Goal: Navigation & Orientation: Find specific page/section

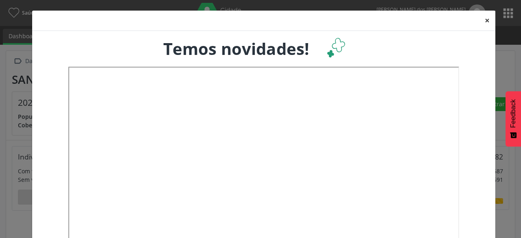
click at [482, 21] on button "×" at bounding box center [487, 21] width 16 height 20
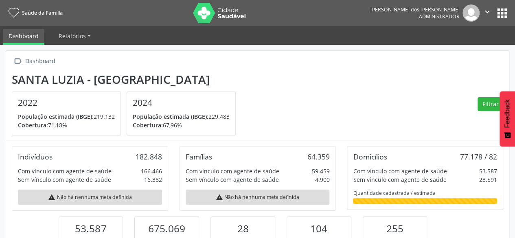
scroll to position [134, 167]
click at [503, 12] on button "apps" at bounding box center [502, 13] width 14 height 14
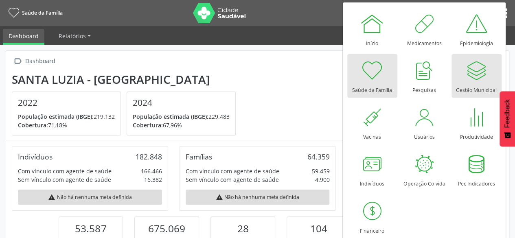
click at [485, 77] on div at bounding box center [476, 70] width 24 height 24
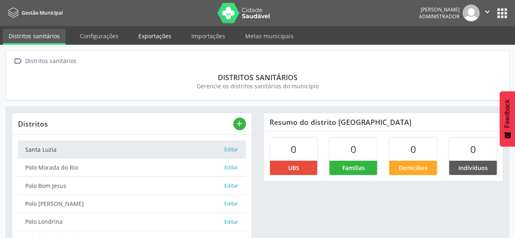
click at [151, 40] on link "Exportações" at bounding box center [155, 36] width 44 height 14
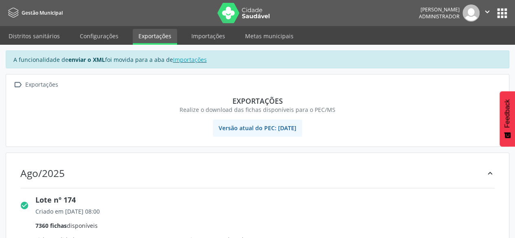
click at [504, 15] on button "apps" at bounding box center [502, 13] width 14 height 14
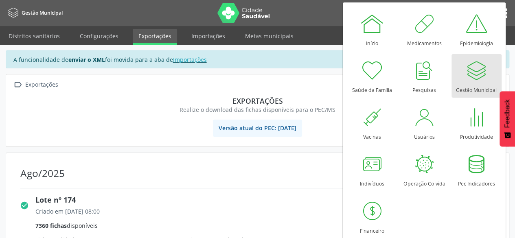
click at [482, 83] on div "Gestão Municipal" at bounding box center [476, 88] width 41 height 11
